Goal: Download file/media

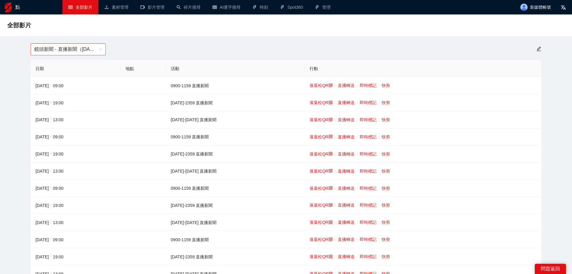
click at [84, 54] on span "鏡頭新聞 - 直播新聞（[DATE]-[DATE]）" at bounding box center [68, 49] width 68 height 11
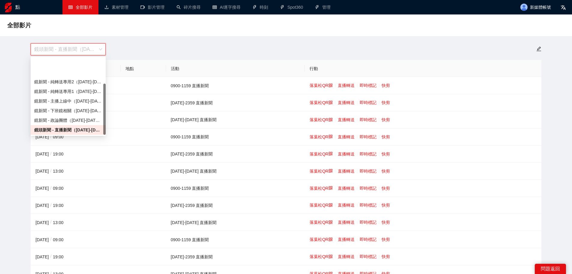
scroll to position [38, 0]
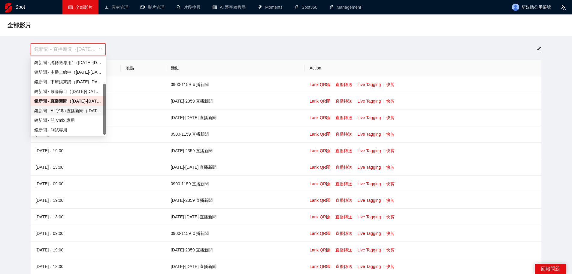
click at [74, 109] on div "鏡新聞 - AI 字幕+直播新聞（[DATE]-[DATE]）" at bounding box center [68, 110] width 68 height 7
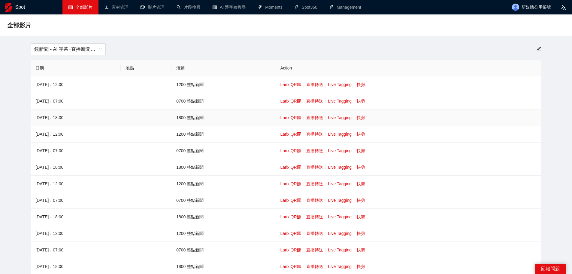
click at [357, 116] on link "快剪" at bounding box center [361, 117] width 8 height 5
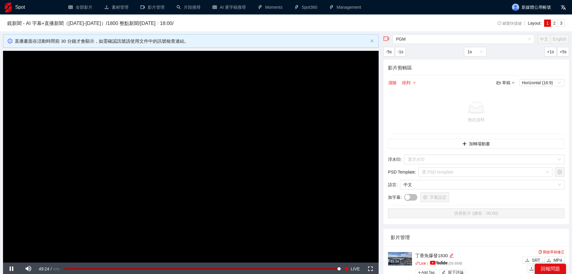
click at [219, 127] on video "Video Player" at bounding box center [191, 156] width 376 height 211
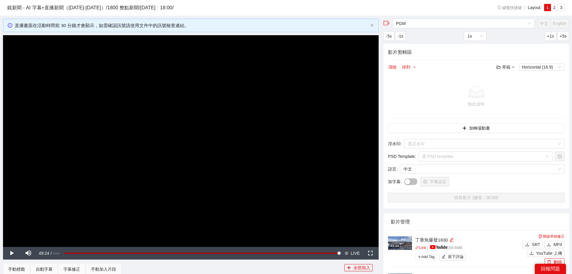
scroll to position [30, 0]
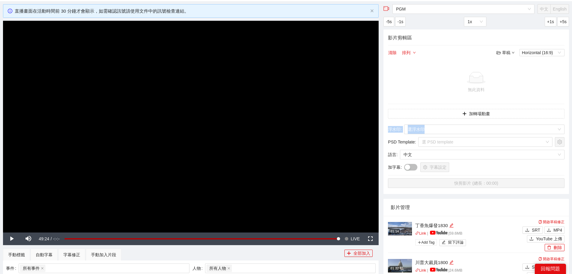
drag, startPoint x: 572, startPoint y: 63, endPoint x: 575, endPoint y: 130, distance: 66.7
click at [572, 132] on html "**********" at bounding box center [286, 107] width 572 height 274
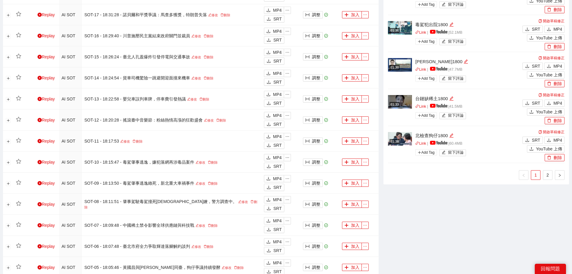
scroll to position [479, 0]
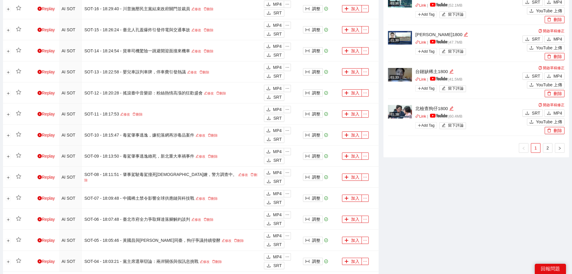
click at [548, 147] on link "2" at bounding box center [547, 147] width 9 height 9
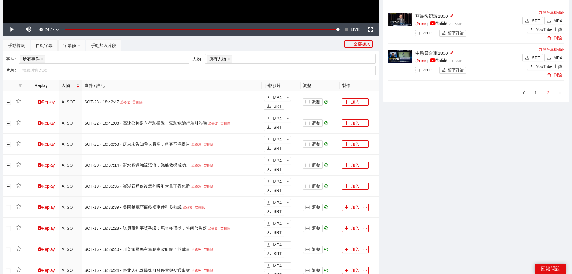
scroll to position [179, 0]
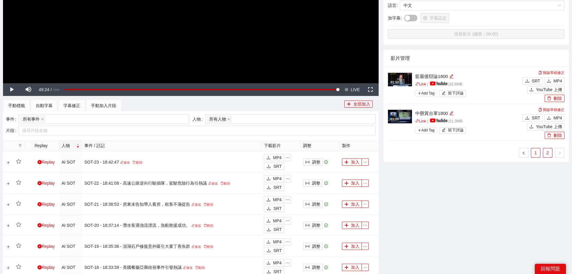
click at [537, 155] on link "1" at bounding box center [535, 152] width 9 height 9
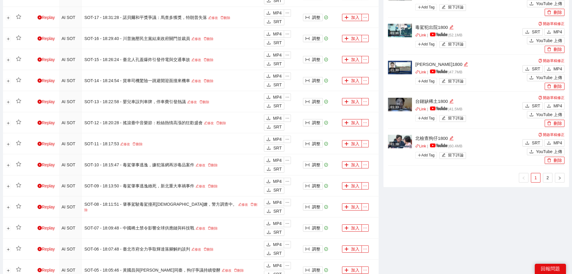
scroll to position [403, 0]
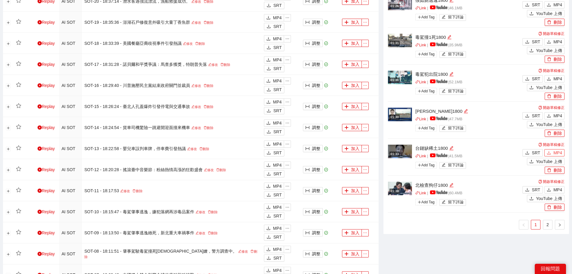
click at [554, 151] on span "MP4" at bounding box center [558, 152] width 9 height 7
click at [551, 114] on icon "download" at bounding box center [549, 116] width 4 height 4
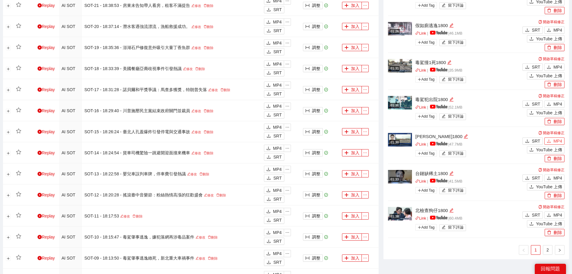
scroll to position [343, 0]
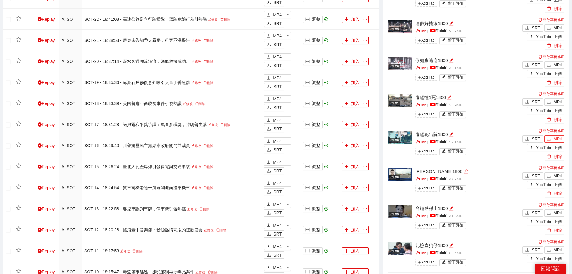
click at [554, 137] on span "MP4" at bounding box center [558, 138] width 9 height 7
click at [557, 100] on span "MP4" at bounding box center [558, 102] width 9 height 7
drag, startPoint x: 554, startPoint y: 65, endPoint x: 551, endPoint y: 67, distance: 4.0
click at [554, 65] on span "MP4" at bounding box center [558, 65] width 9 height 7
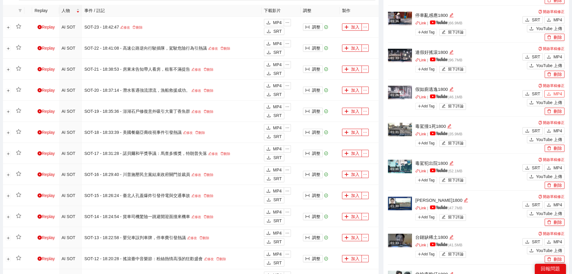
scroll to position [283, 0]
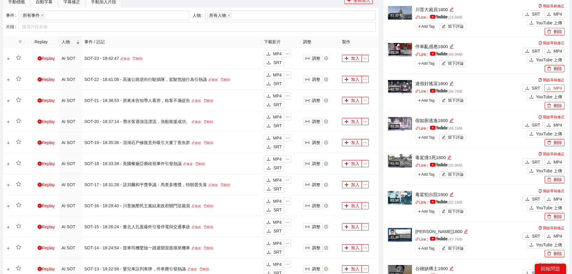
click at [553, 86] on button "MP4" at bounding box center [555, 87] width 20 height 7
click at [554, 48] on span "MP4" at bounding box center [558, 51] width 9 height 7
